Goal: Find specific page/section: Find specific page/section

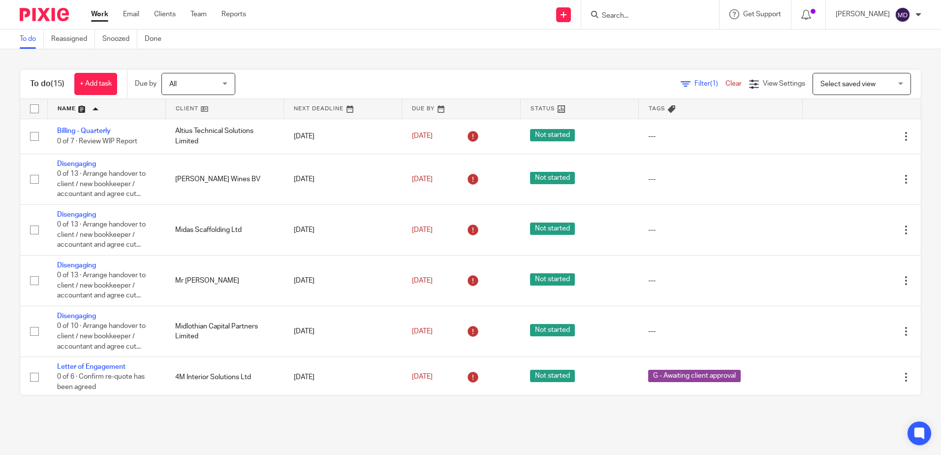
click at [666, 10] on form at bounding box center [653, 14] width 105 height 12
click at [659, 16] on input "Search" at bounding box center [645, 16] width 89 height 9
type input "campbell"
click at [676, 35] on link at bounding box center [669, 38] width 141 height 15
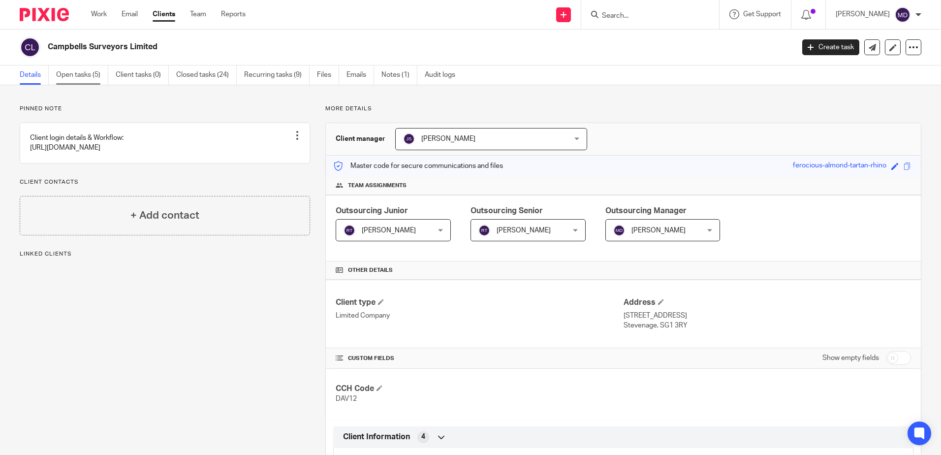
click at [92, 78] on link "Open tasks (5)" at bounding box center [82, 74] width 52 height 19
